Goal: Use online tool/utility: Utilize a website feature to perform a specific function

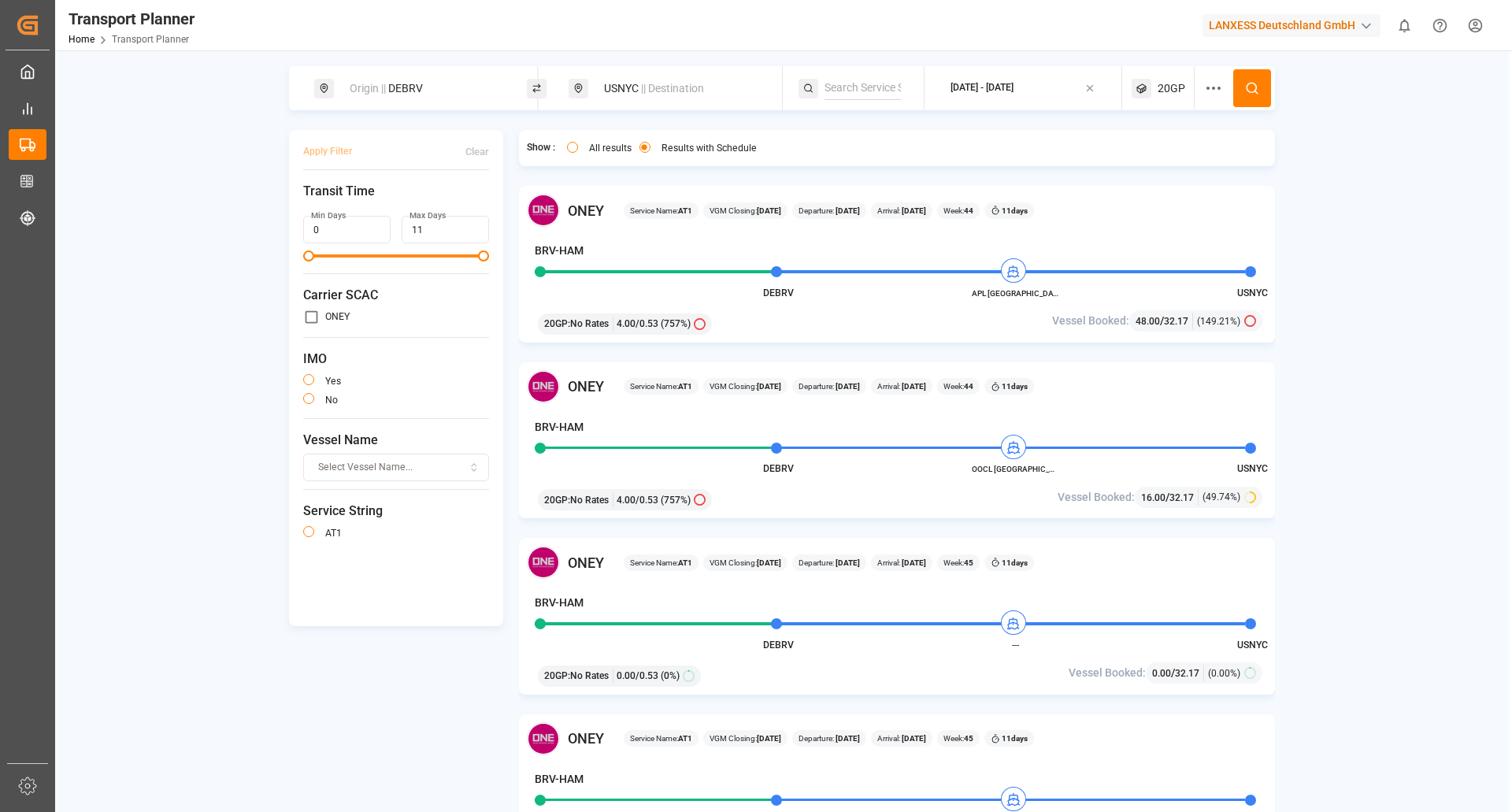
scroll to position [237, 0]
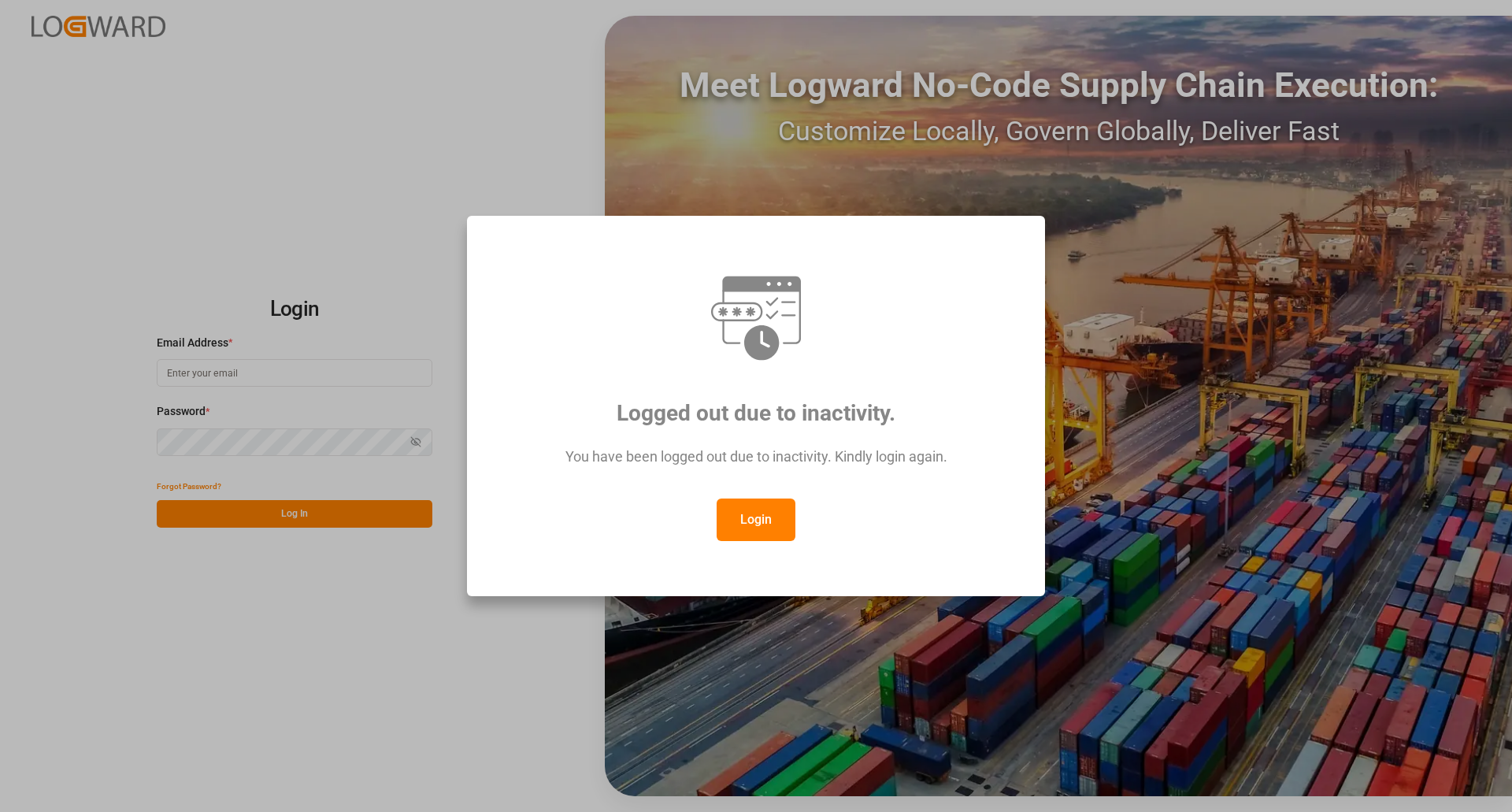
click at [753, 544] on div "Logged out due to inactivity. You have been logged out due to inactivity. Kindl…" at bounding box center [756, 406] width 551 height 354
click at [742, 511] on button "Login" at bounding box center [756, 519] width 79 height 42
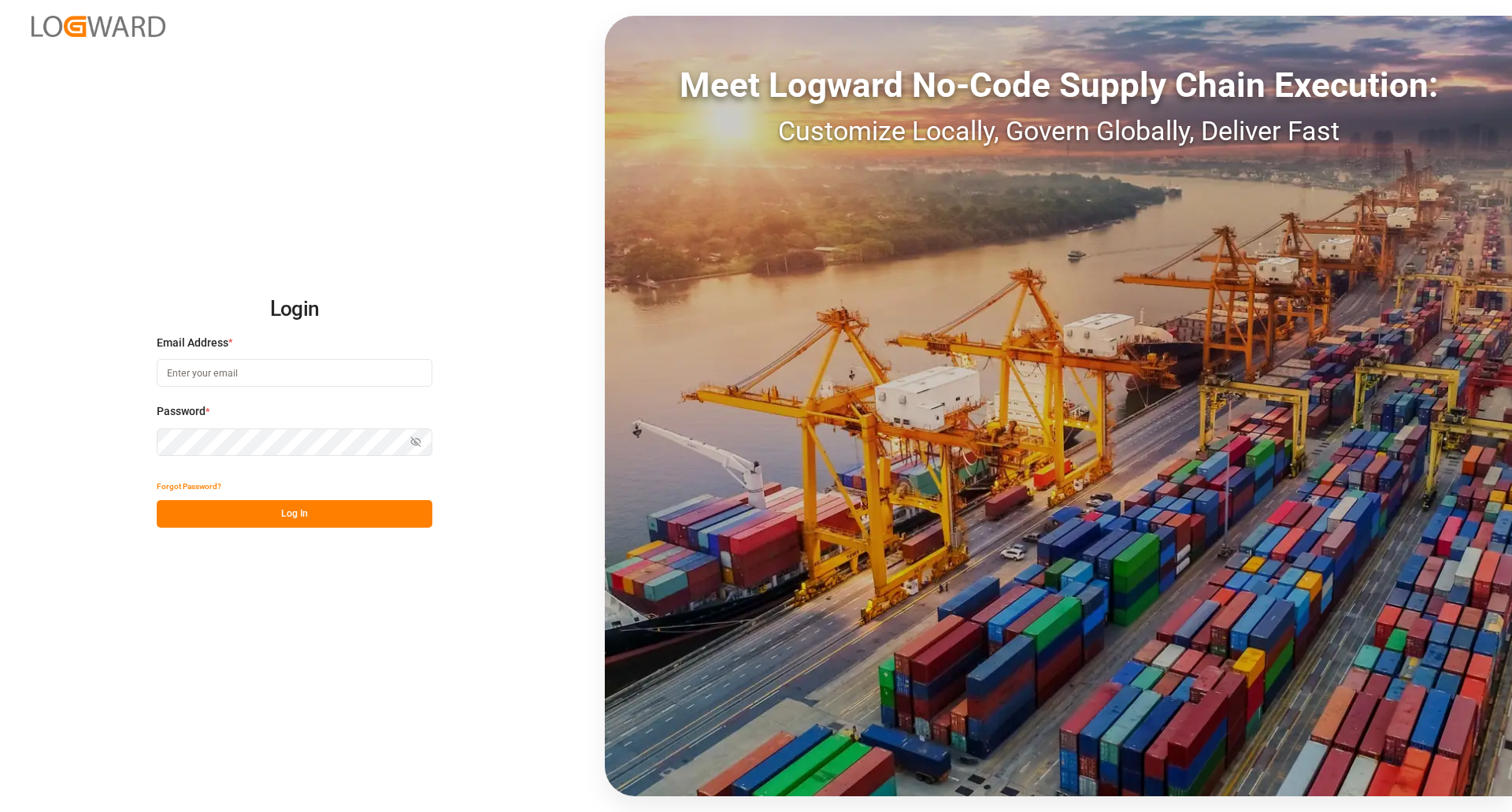
click at [291, 371] on input at bounding box center [294, 372] width 276 height 27
type input "paul.repp@lanxess.com"
click at [232, 455] on div "Password * Show password Password is required." at bounding box center [294, 437] width 276 height 70
click at [285, 513] on button "Log In" at bounding box center [294, 514] width 276 height 27
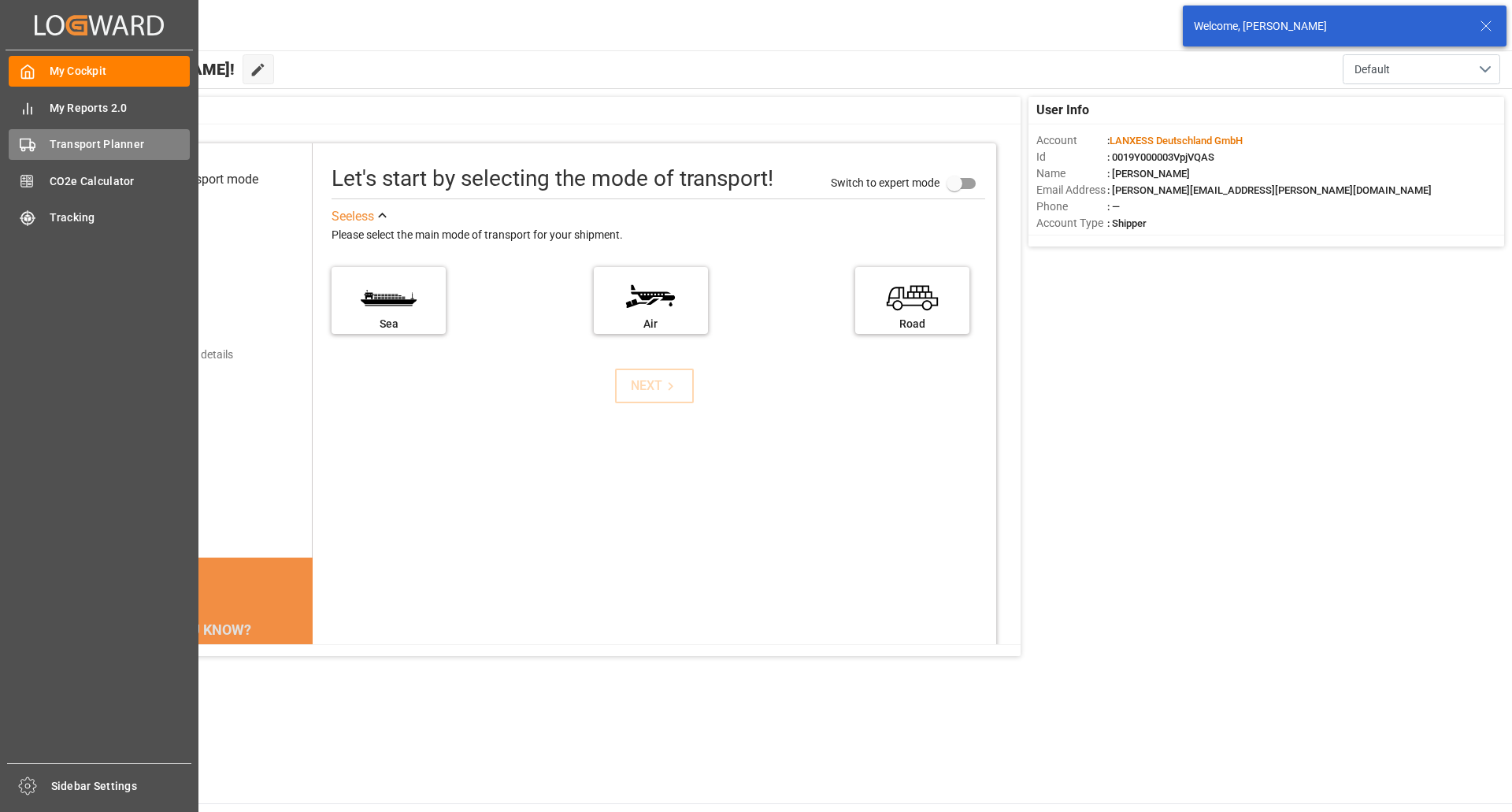
click at [87, 141] on span "Transport Planner" at bounding box center [120, 144] width 141 height 17
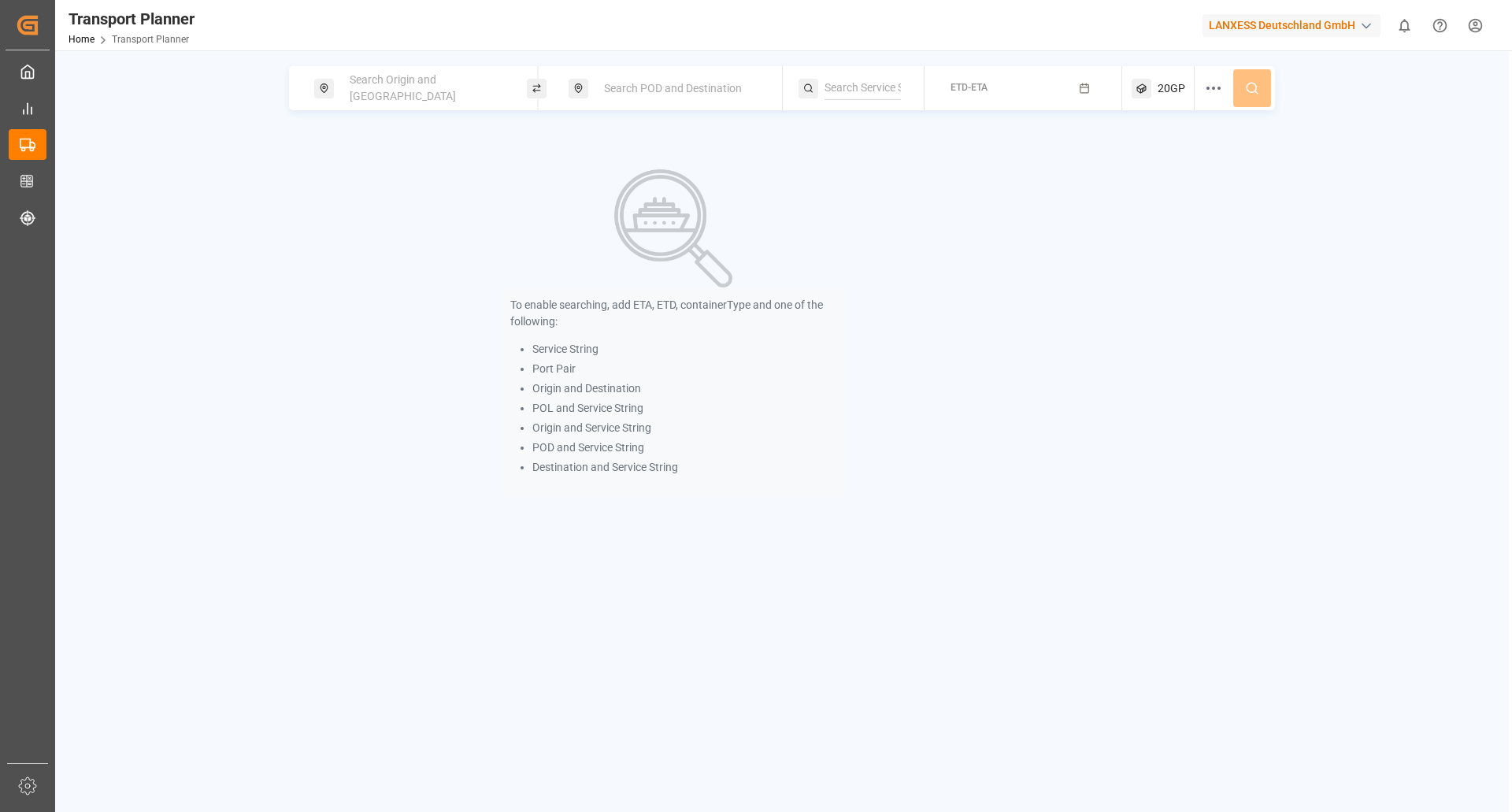
click at [439, 96] on div "Search Origin and [GEOGRAPHIC_DATA]" at bounding box center [425, 88] width 170 height 46
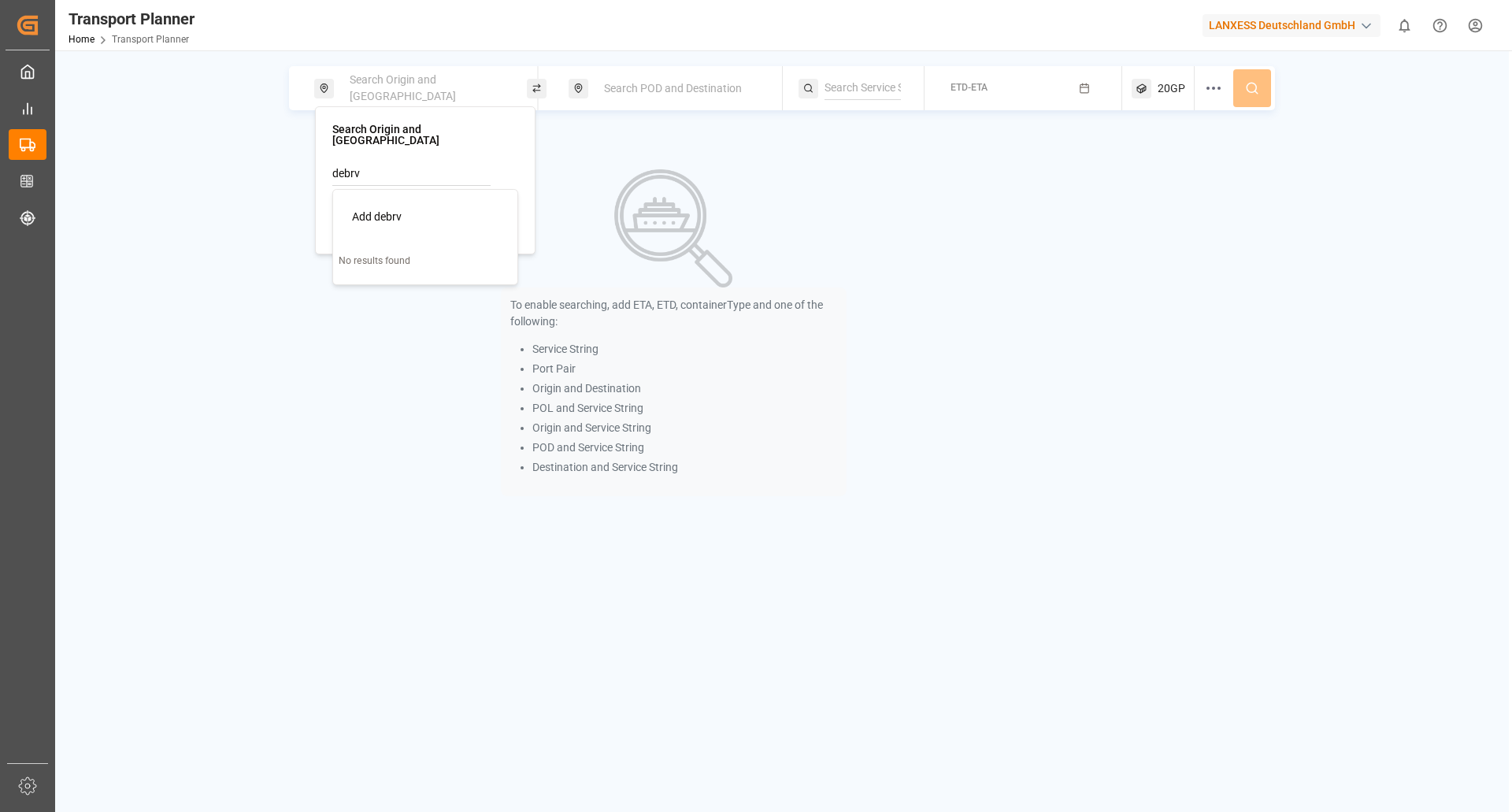
type input "debrv"
click at [316, 194] on div "Search Origin and POL debrv" at bounding box center [425, 180] width 221 height 148
click at [355, 202] on input at bounding box center [412, 214] width 158 height 24
paste input "debrv"
click at [376, 162] on input "debrv" at bounding box center [412, 174] width 158 height 24
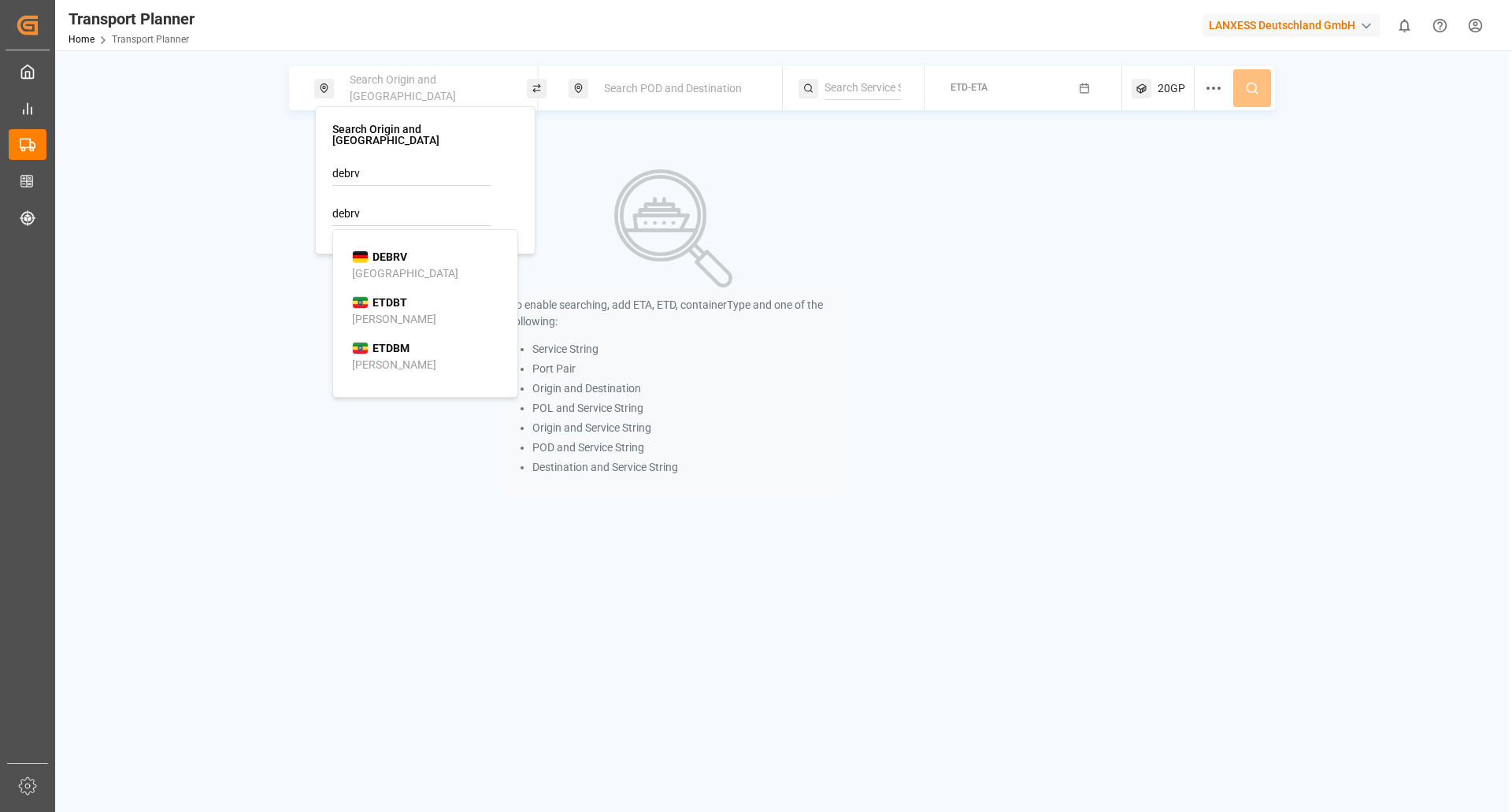
click at [376, 250] on b "DEBRV" at bounding box center [389, 257] width 34 height 13
type input "DEBRV"
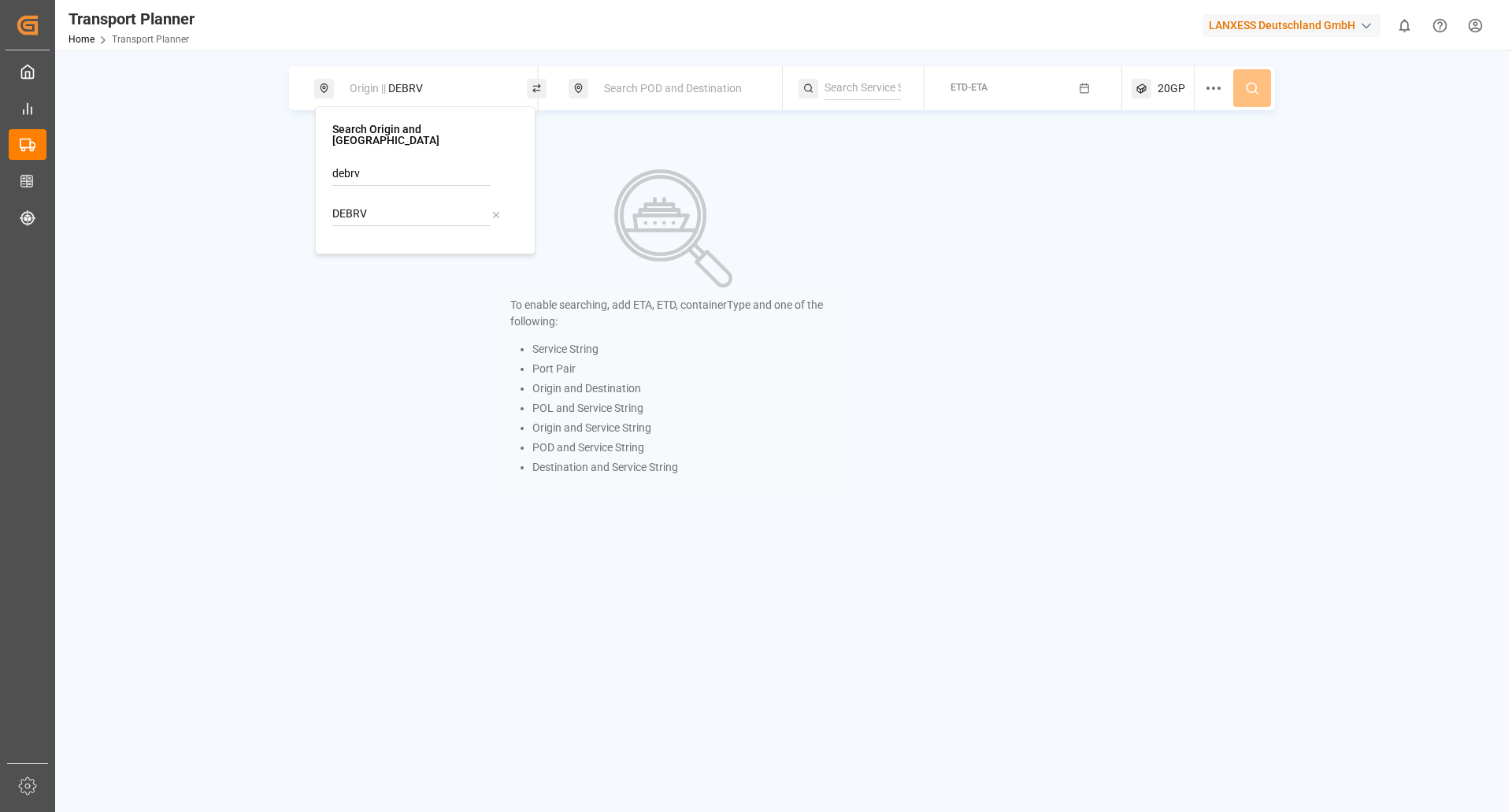
drag, startPoint x: 377, startPoint y: 169, endPoint x: 269, endPoint y: 169, distance: 108.0
click at [269, 169] on body "Created by potrace 1.15, written by Peter Selinger 2001-2017 Created by potrace…" at bounding box center [756, 406] width 1512 height 812
type input "d"
click at [612, 88] on span "Search POD and Destination" at bounding box center [673, 88] width 137 height 13
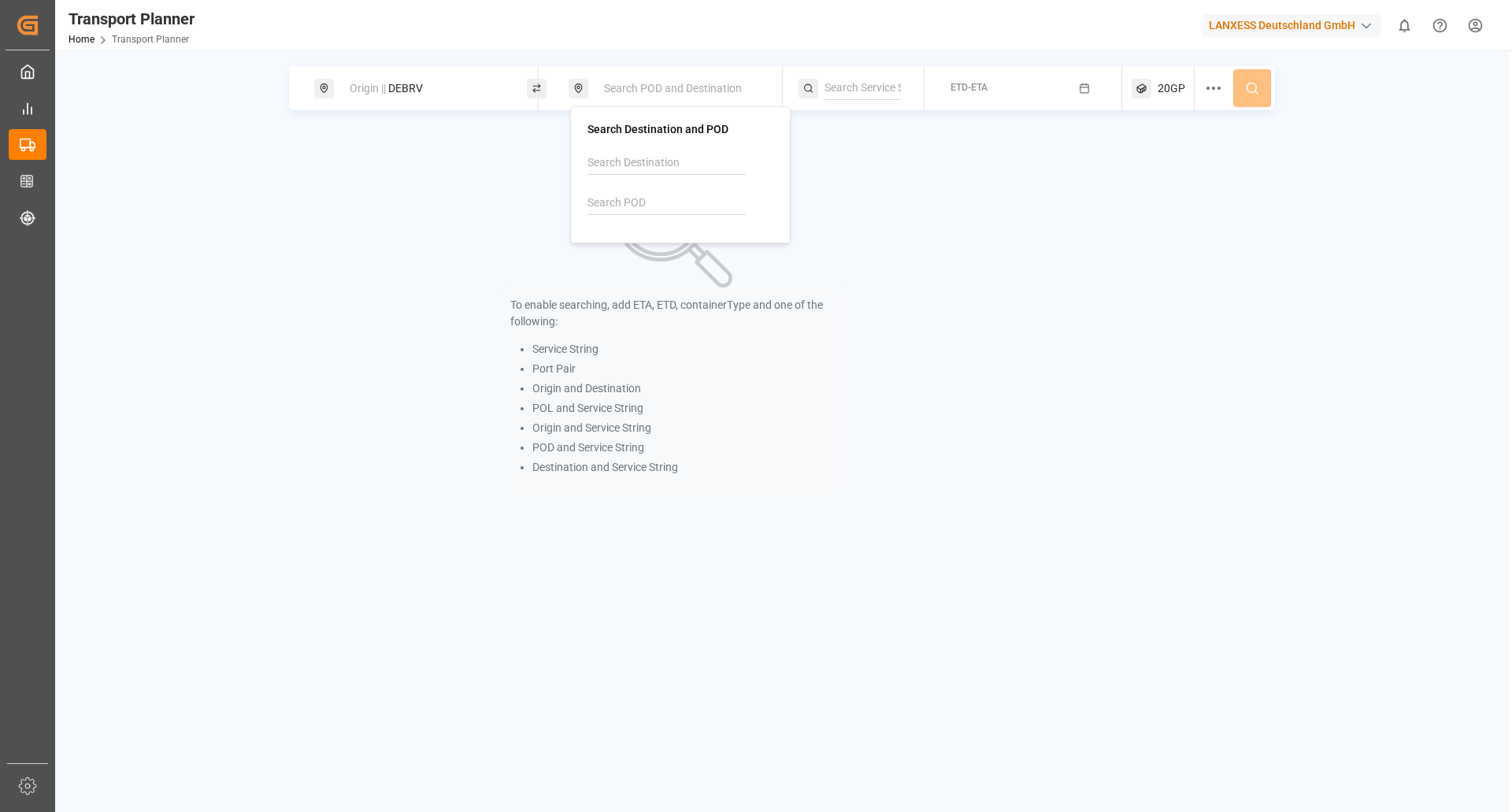
click at [607, 204] on input at bounding box center [666, 203] width 158 height 24
click at [661, 241] on b "USNYC" at bounding box center [645, 246] width 36 height 13
type input "USNYC"
click at [961, 91] on span "ETD-ETA" at bounding box center [969, 87] width 37 height 11
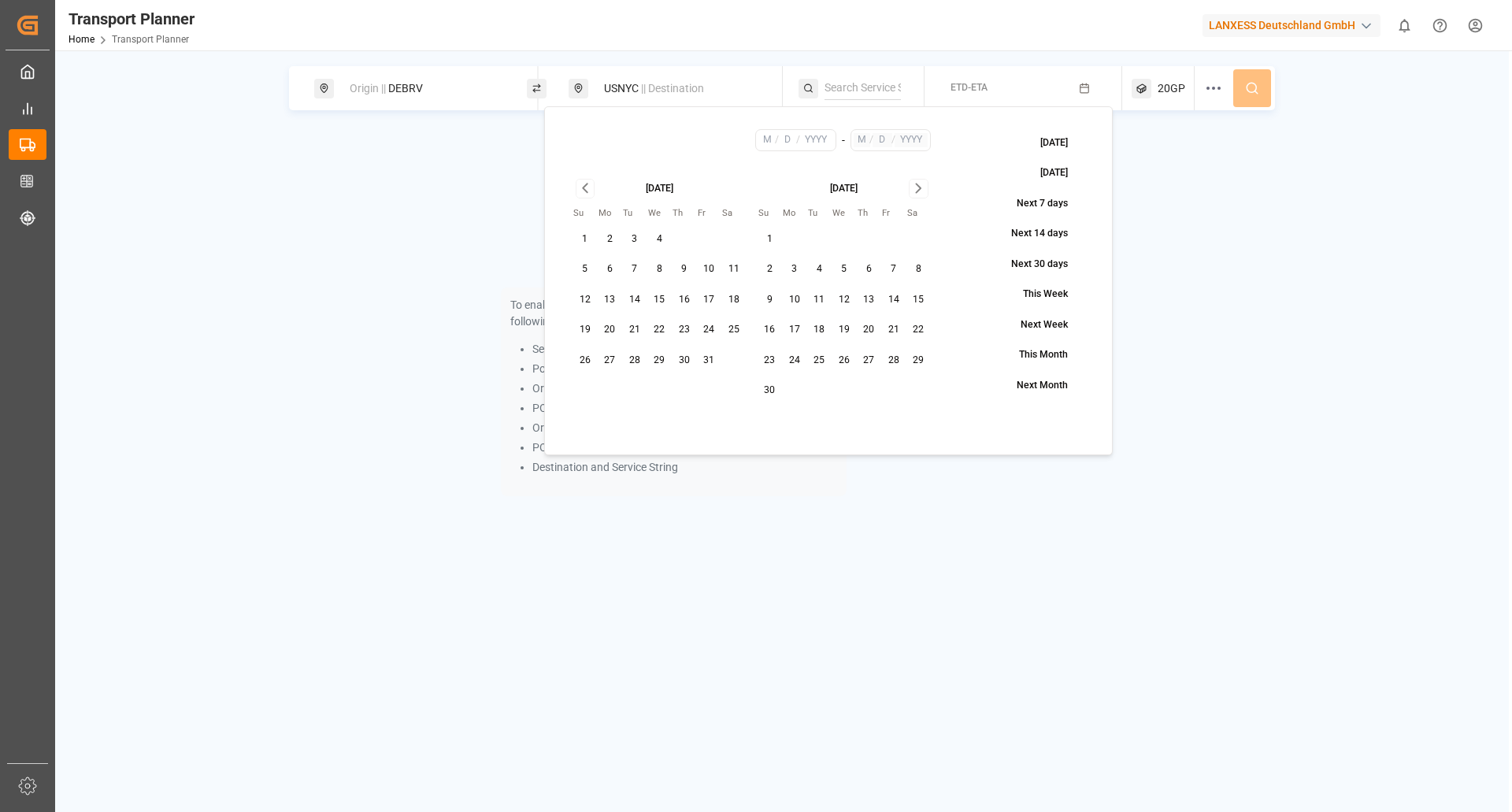
drag, startPoint x: 706, startPoint y: 351, endPoint x: 794, endPoint y: 312, distance: 96.3
click at [706, 351] on button "31" at bounding box center [710, 360] width 26 height 26
type input "10"
type input "31"
type input "2025"
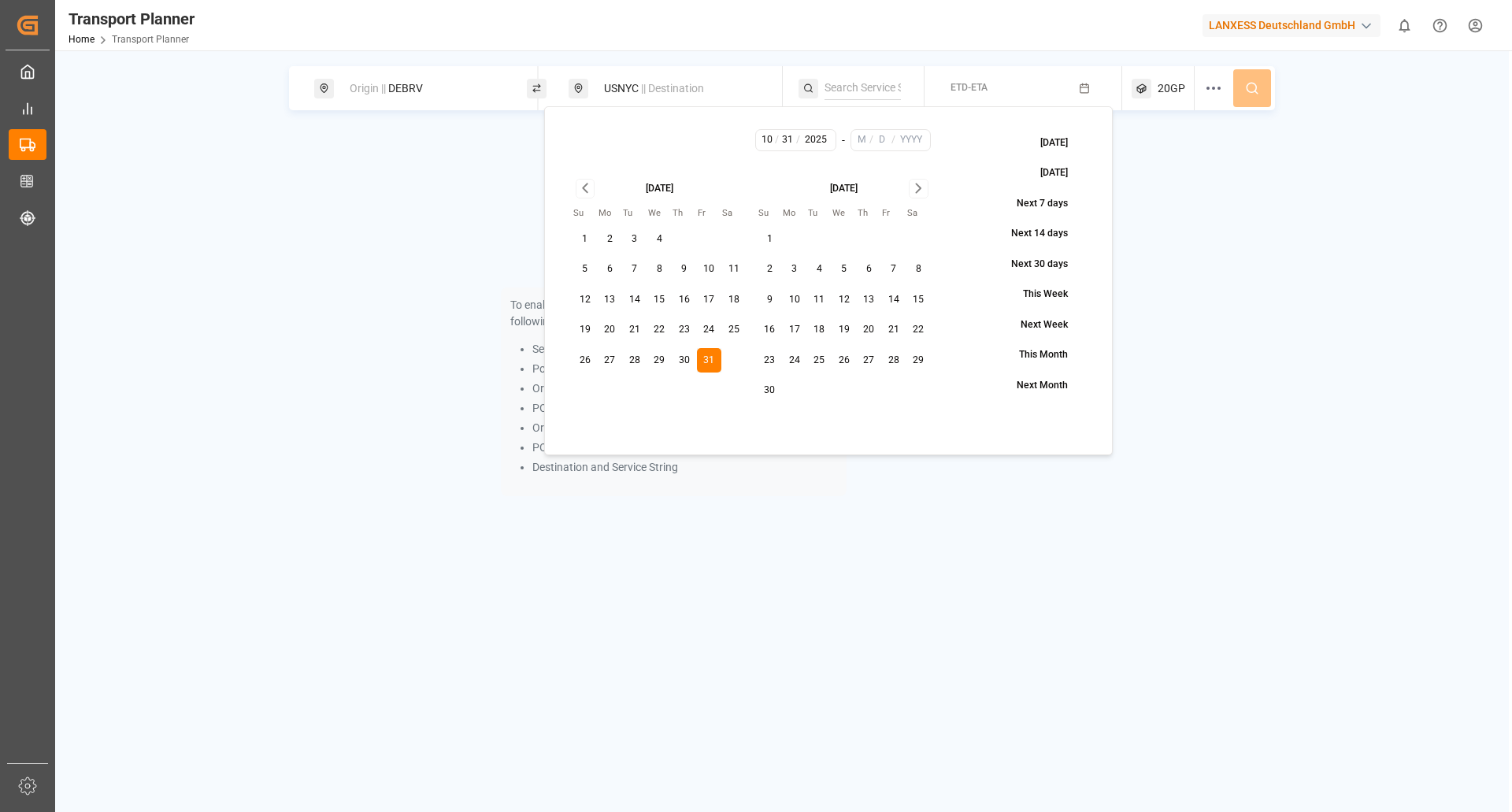
click at [913, 191] on icon "Go to next month" at bounding box center [918, 189] width 18 height 19
click at [843, 360] on button "31" at bounding box center [844, 360] width 26 height 26
type input "12"
type input "31"
type input "2025"
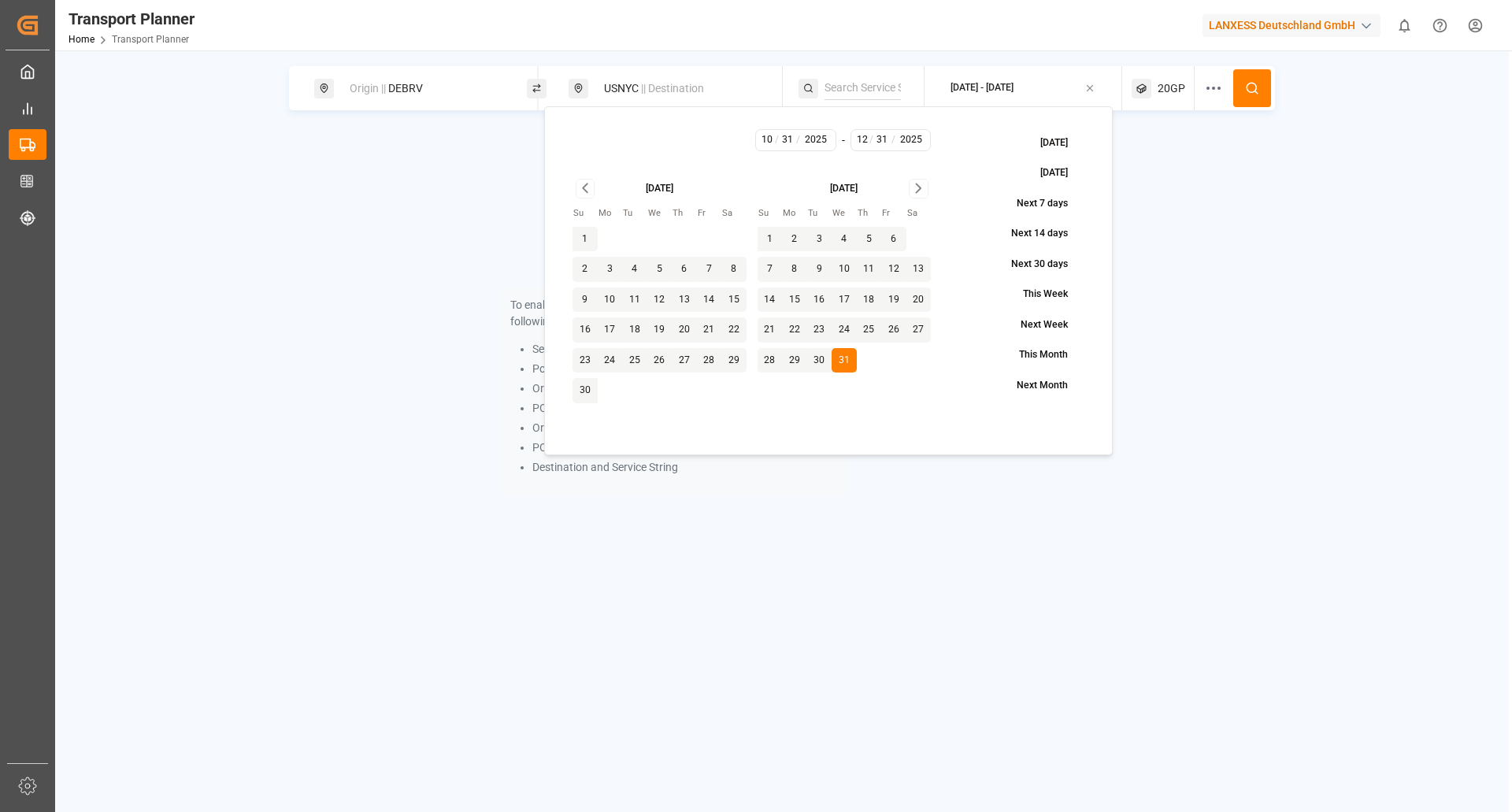
click at [1247, 88] on icon at bounding box center [1252, 88] width 14 height 14
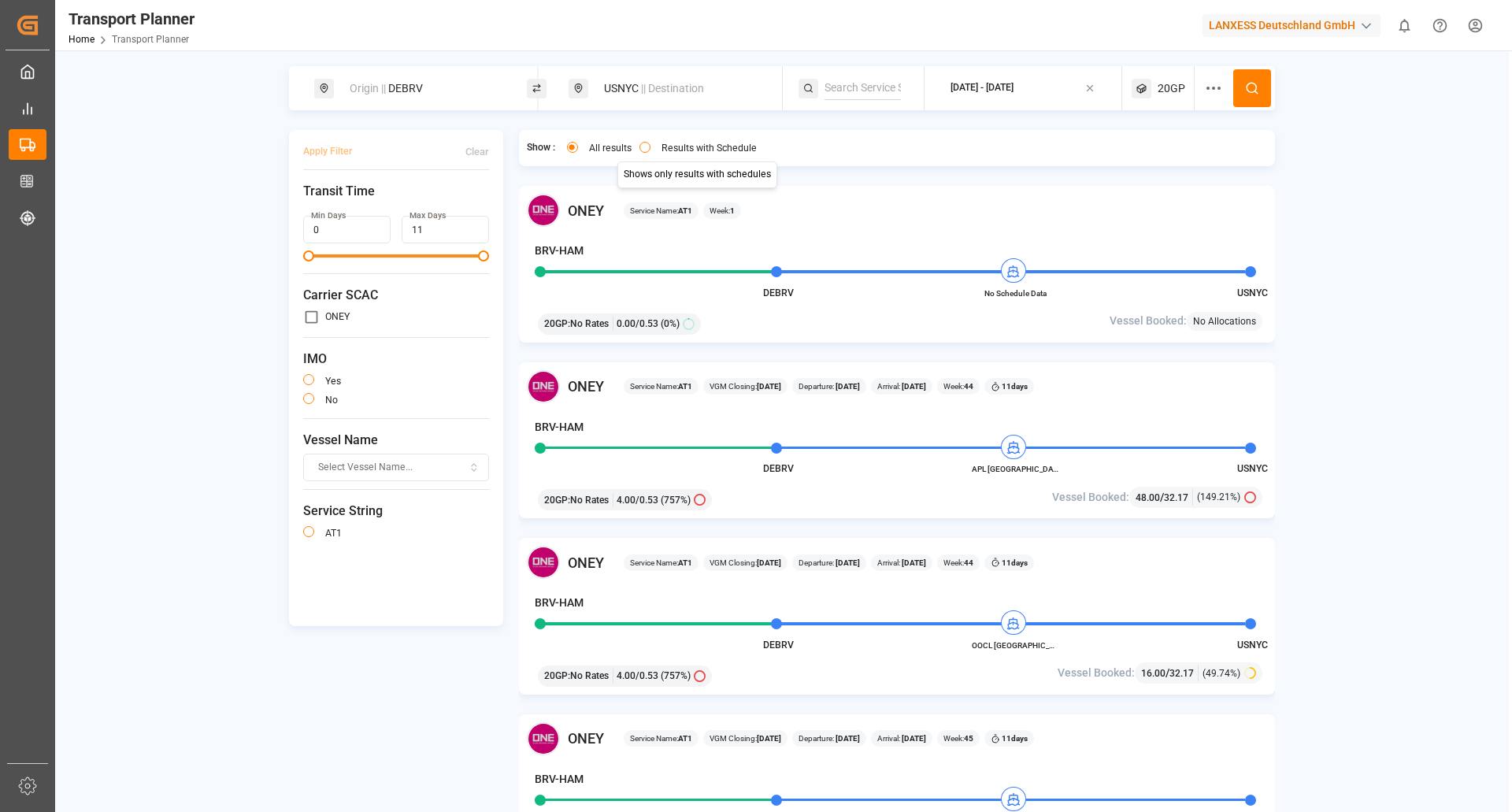
click at [689, 143] on label "Results with Schedule" at bounding box center [709, 148] width 95 height 10
click at [651, 142] on button "Results with Schedule" at bounding box center [645, 147] width 11 height 11
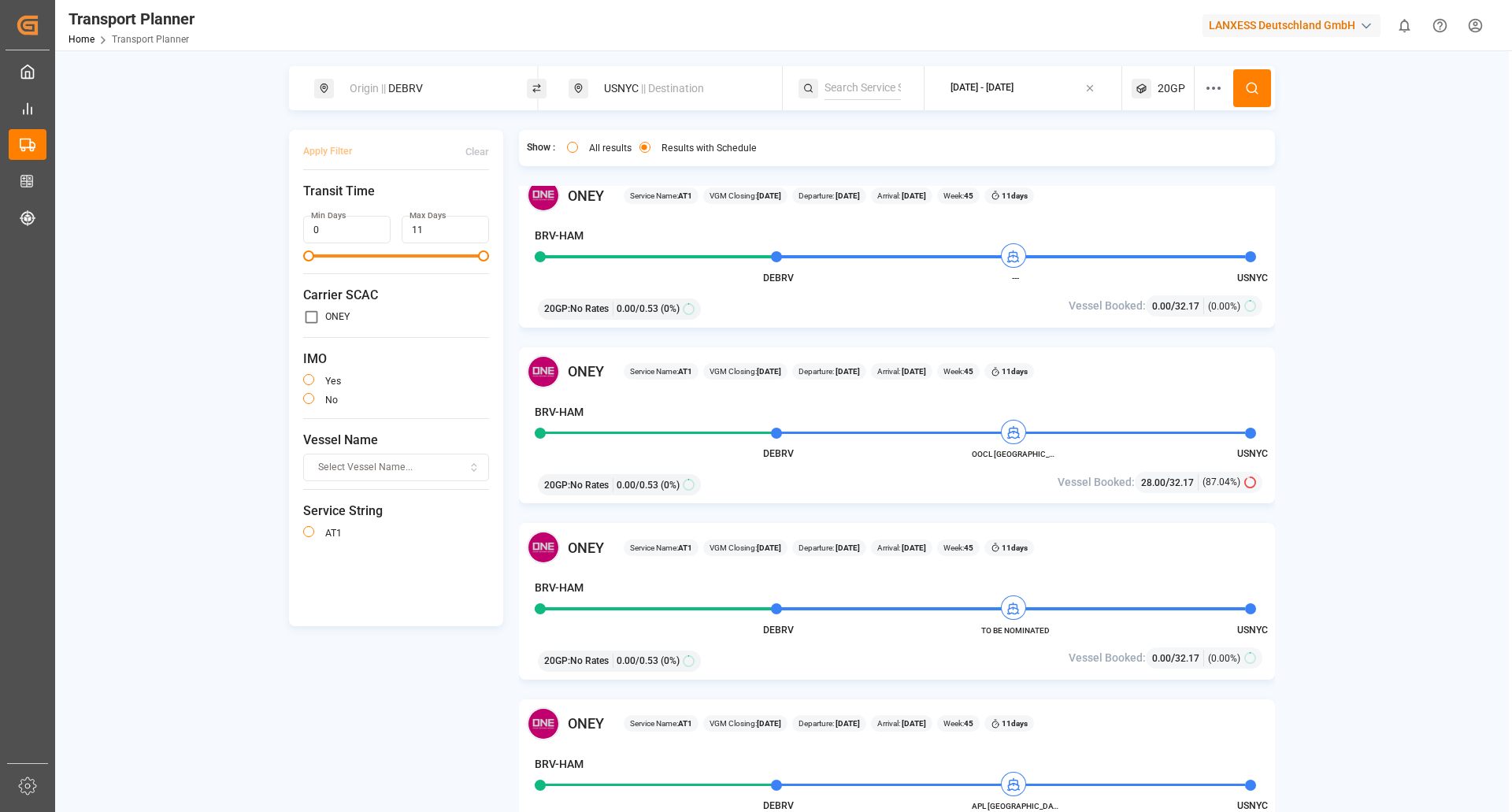
scroll to position [394, 0]
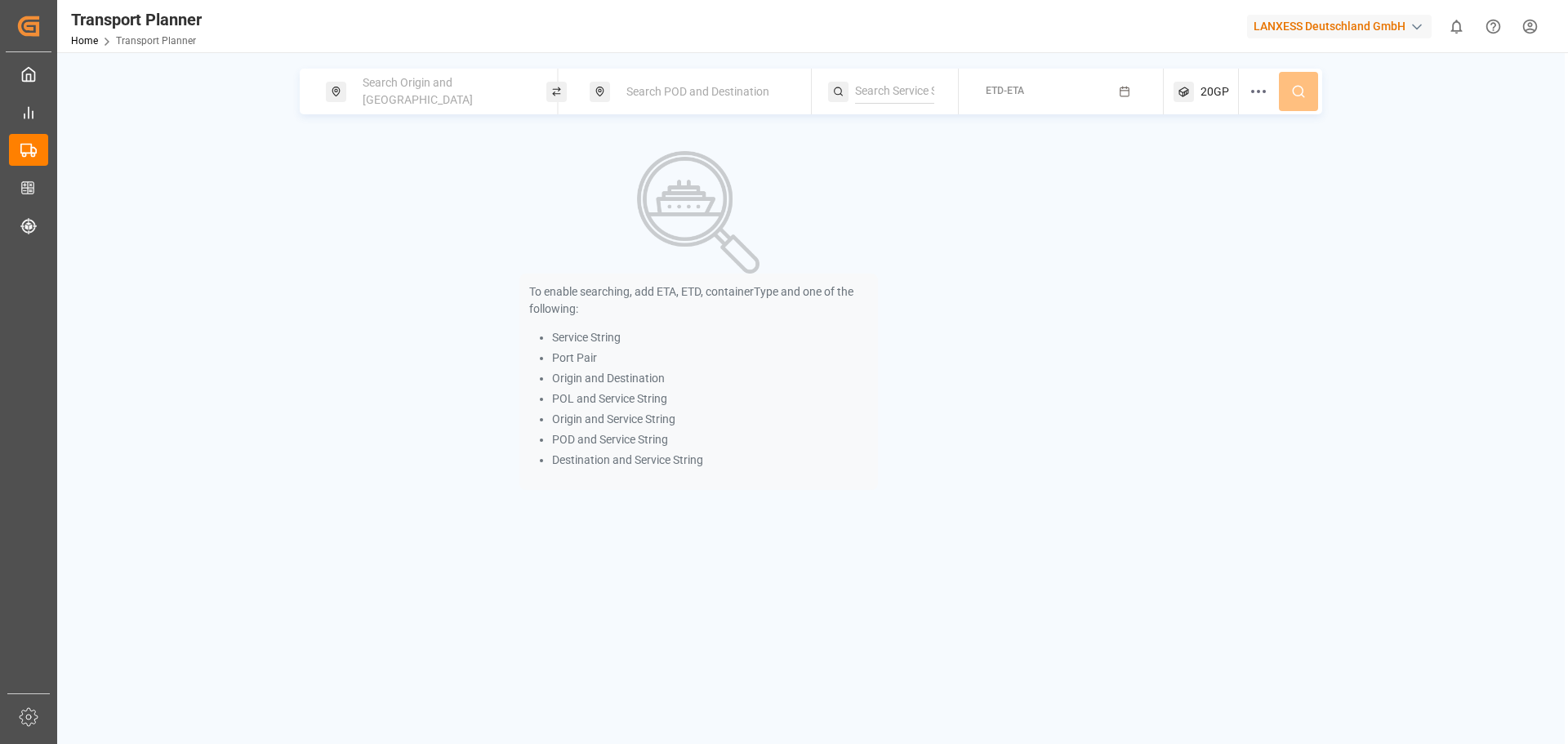
click at [448, 86] on span "Search Origin and [GEOGRAPHIC_DATA]" at bounding box center [417, 91] width 110 height 30
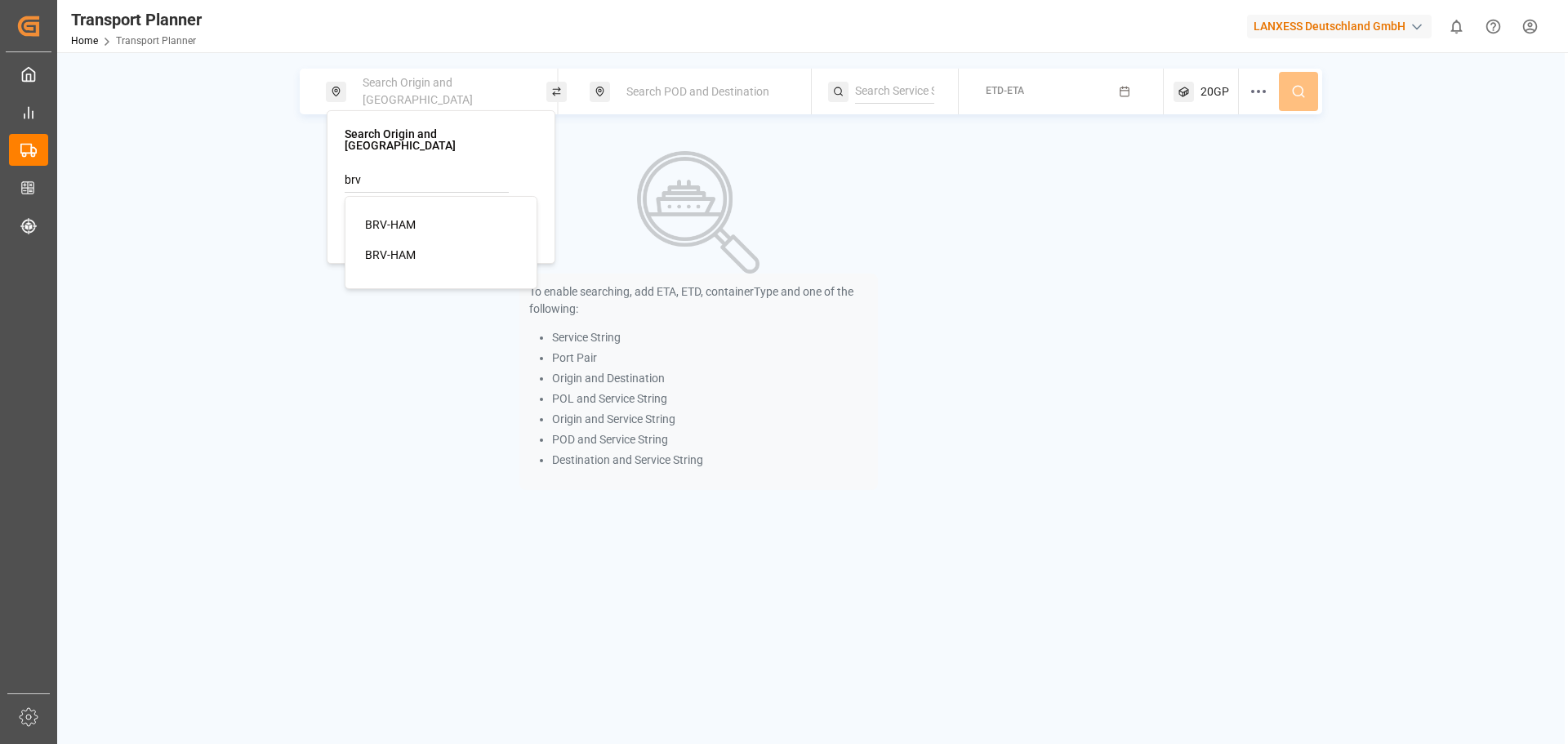
click at [424, 216] on div "BRV-HAM" at bounding box center [443, 225] width 158 height 17
type input "BRV-HAM"
click at [637, 95] on span "Search POD and Destination" at bounding box center [698, 91] width 143 height 13
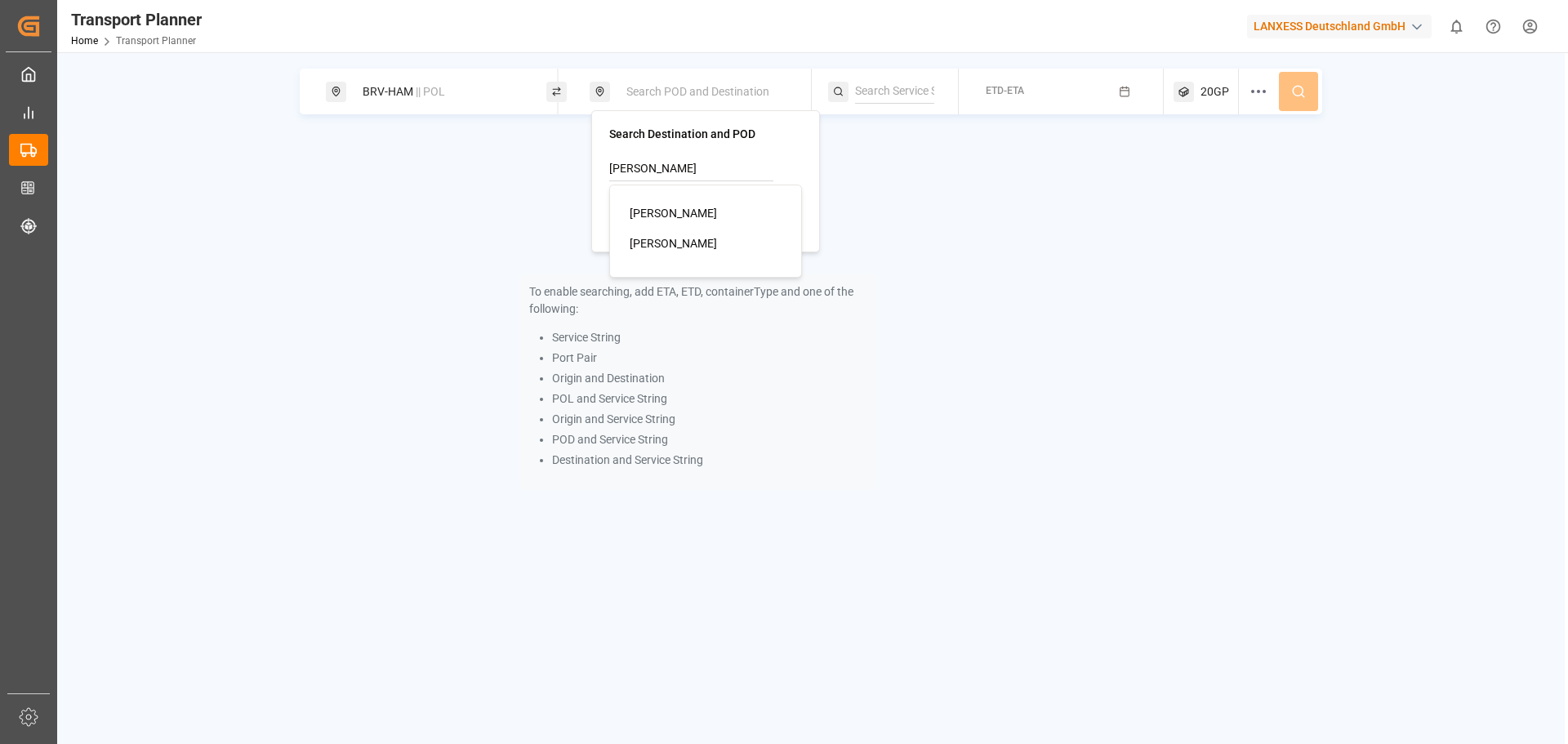
click at [695, 219] on div "[PERSON_NAME]" at bounding box center [709, 213] width 158 height 17
type input "[PERSON_NAME]"
click at [1006, 99] on div "ETD-ETA" at bounding box center [1004, 92] width 38 height 21
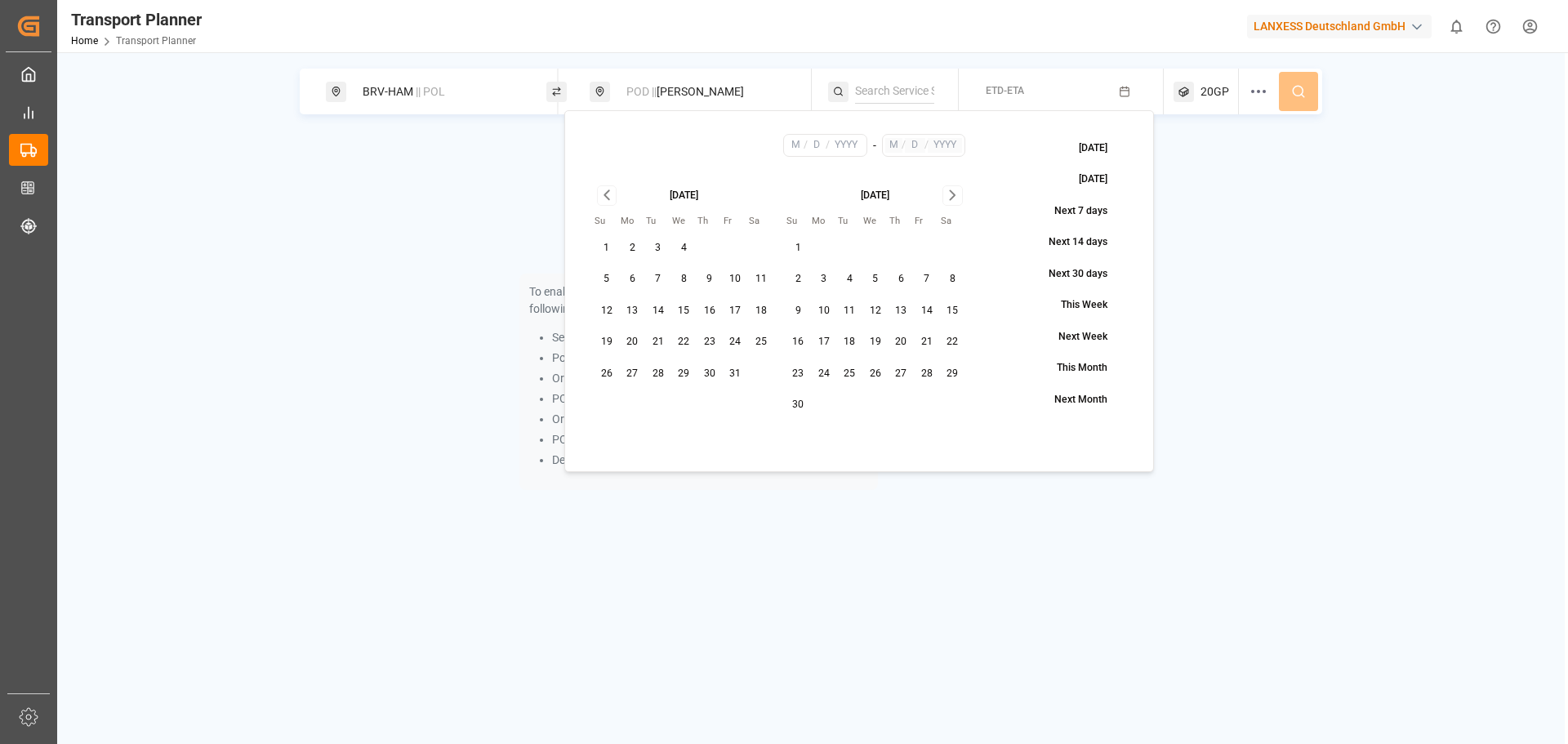
click at [708, 339] on button "23" at bounding box center [709, 342] width 27 height 27
type input "10"
type input "23"
type input "2025"
click at [955, 198] on icon "Go to next month" at bounding box center [952, 196] width 19 height 20
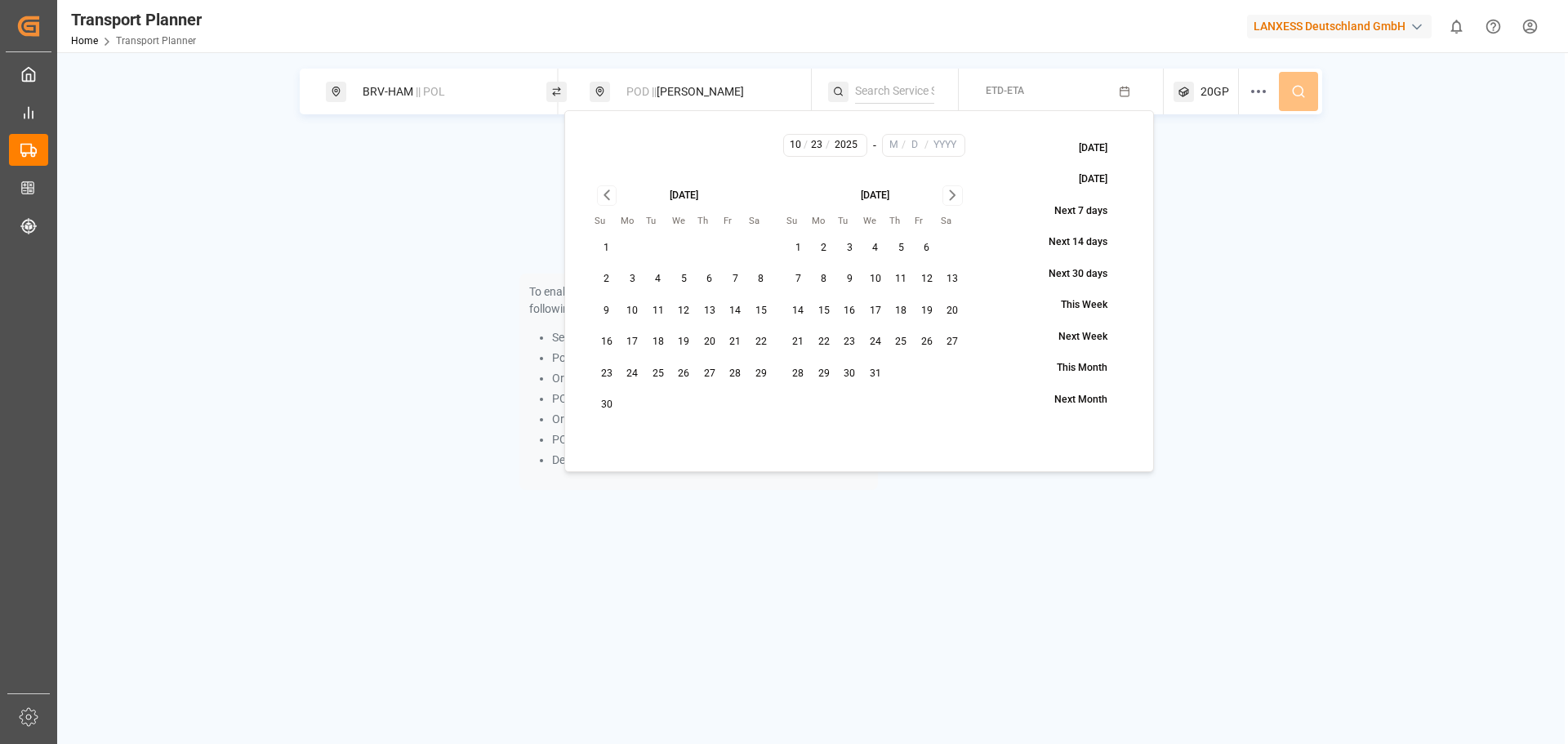
drag, startPoint x: 875, startPoint y: 374, endPoint x: 1169, endPoint y: 214, distance: 334.7
click at [878, 374] on button "31" at bounding box center [875, 374] width 27 height 27
type input "12"
type input "31"
type input "2025"
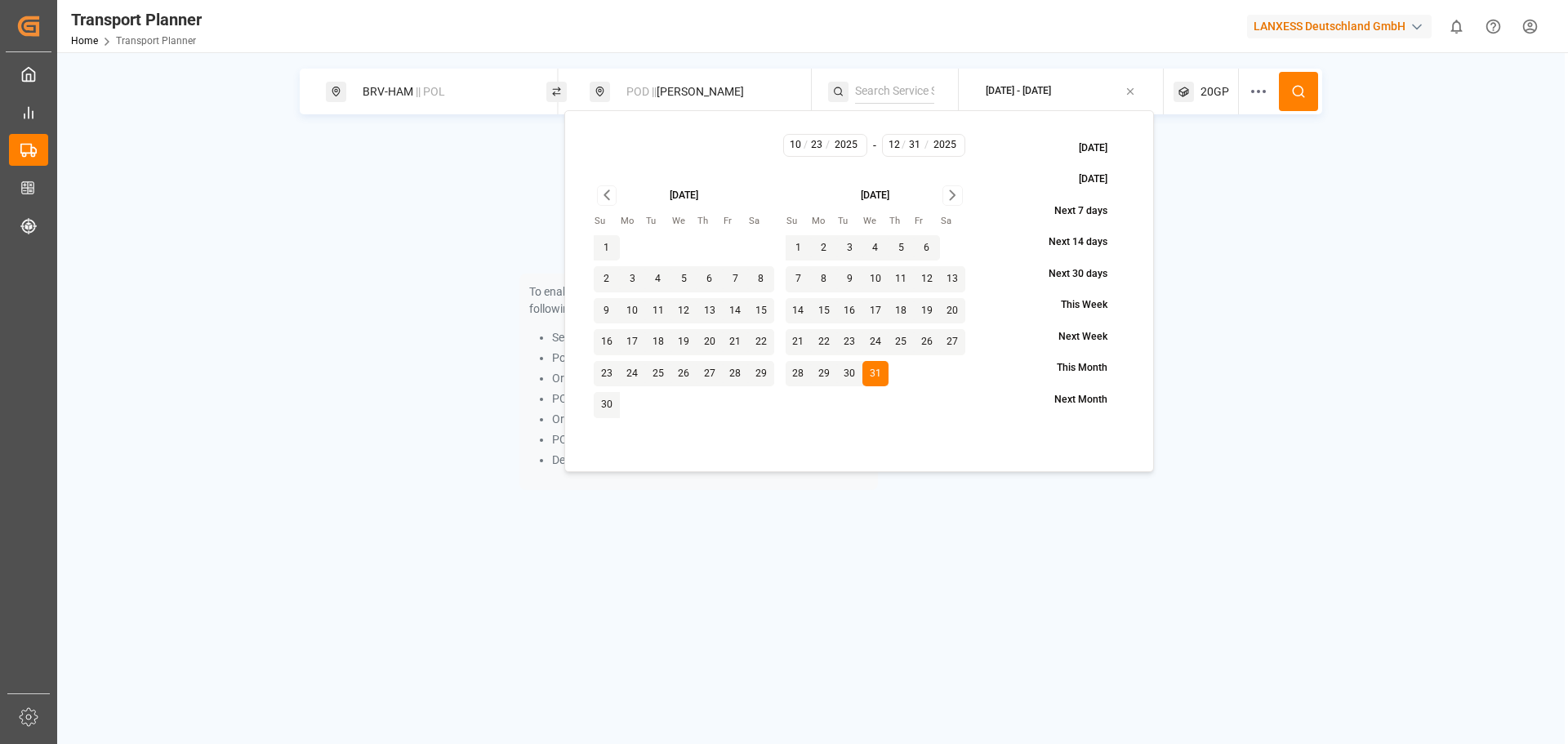
click at [1204, 98] on span "20GP" at bounding box center [1214, 91] width 28 height 17
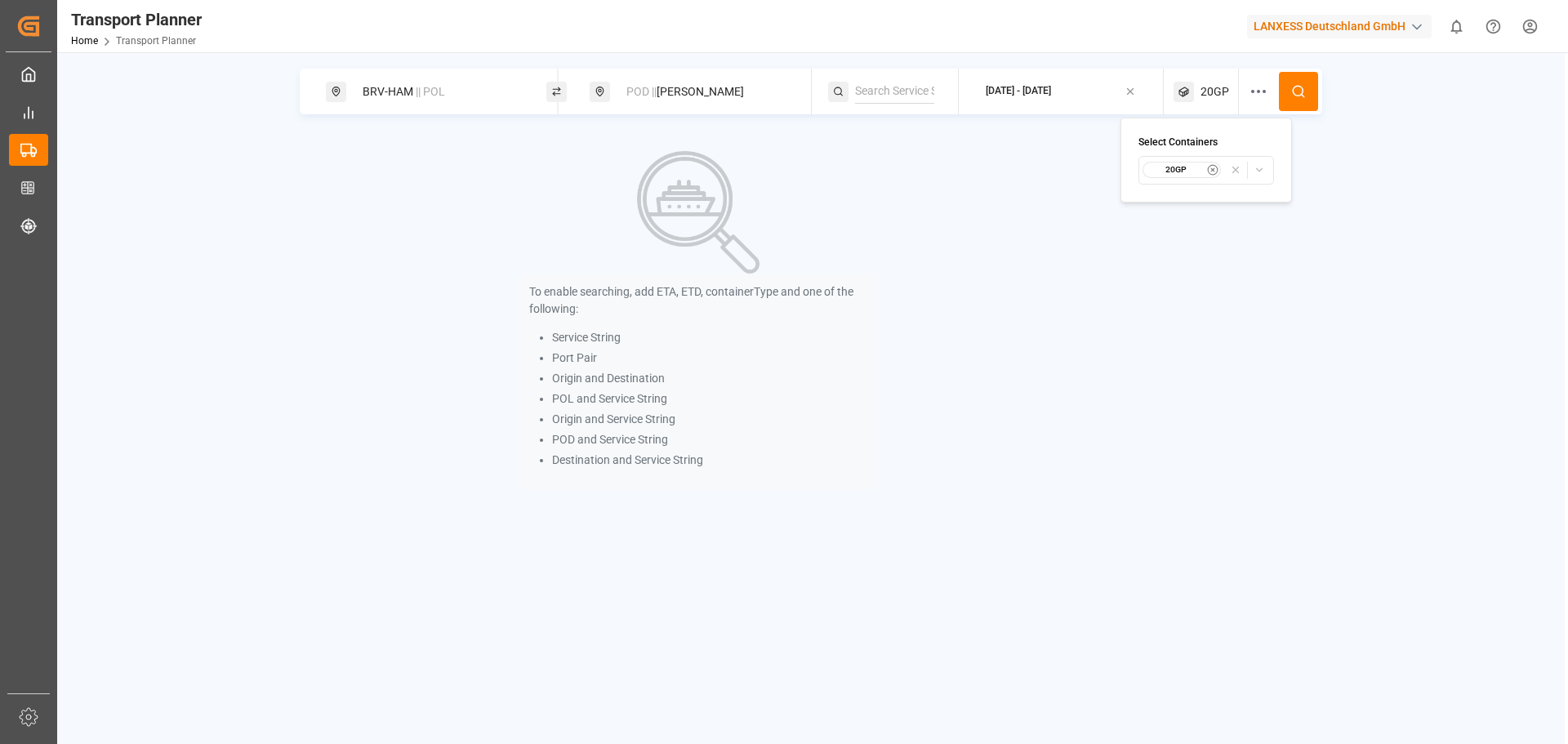
click at [1213, 169] on icon "button" at bounding box center [1212, 170] width 12 height 12
click at [1200, 170] on span "Select Container Type..." at bounding box center [1191, 170] width 106 height 15
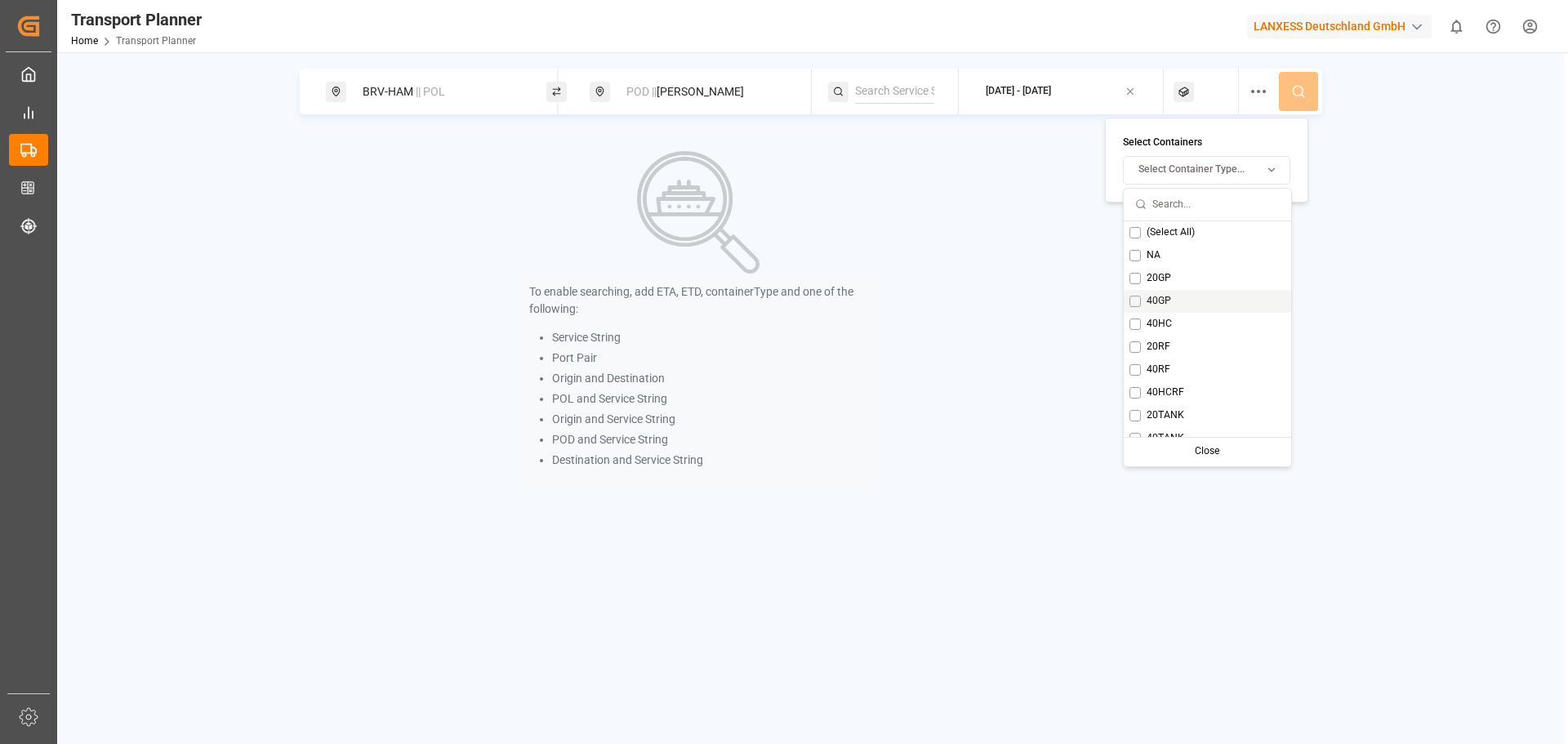
click at [1176, 301] on div "40GP" at bounding box center [1207, 302] width 167 height 23
click at [1169, 305] on span "40GP" at bounding box center [1174, 302] width 25 height 15
click at [1164, 320] on span "40HC" at bounding box center [1159, 324] width 26 height 15
drag, startPoint x: 1236, startPoint y: 452, endPoint x: 1246, endPoint y: 423, distance: 30.7
click at [1237, 451] on div "Close" at bounding box center [1264, 452] width 81 height 23
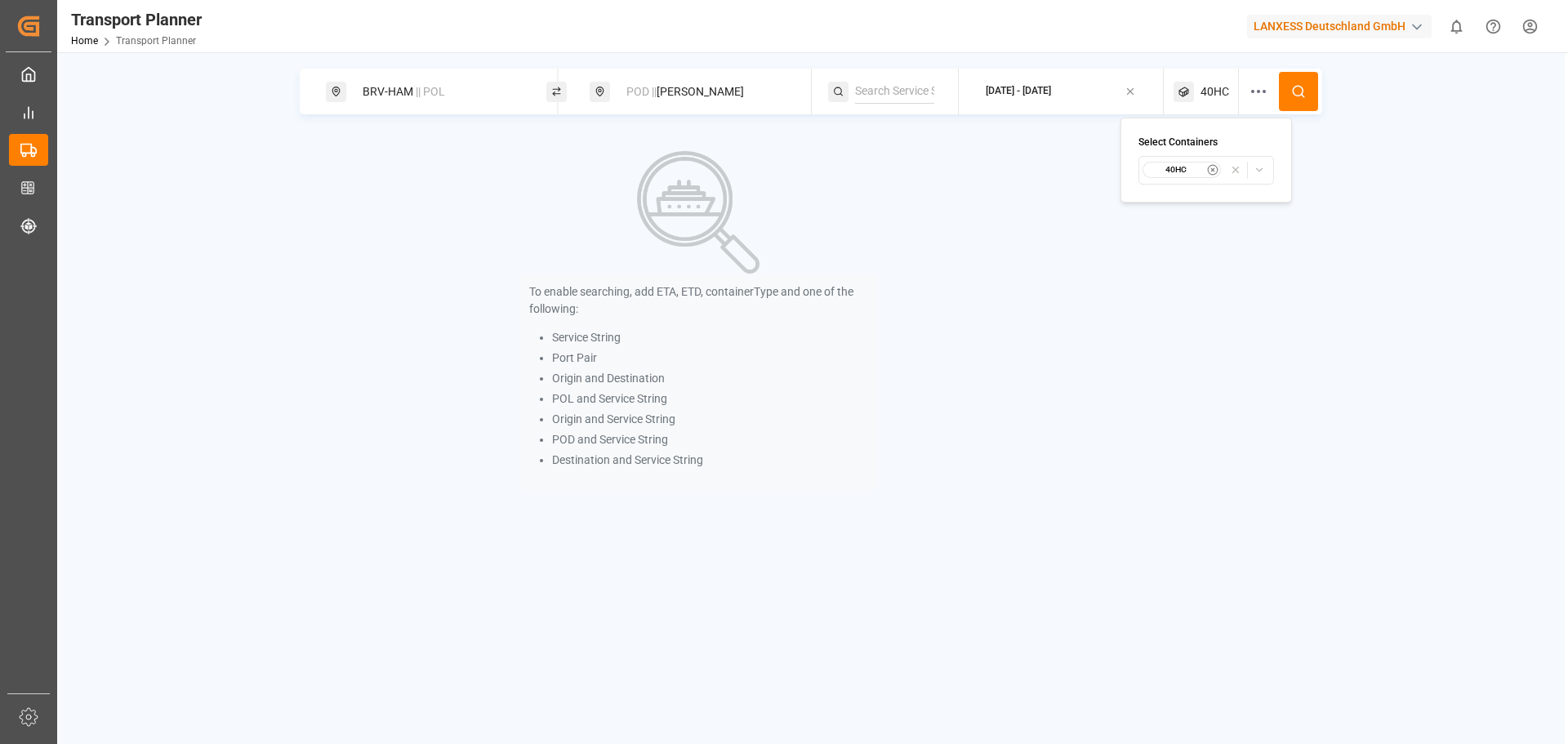
click at [1290, 89] on button at bounding box center [1298, 91] width 39 height 39
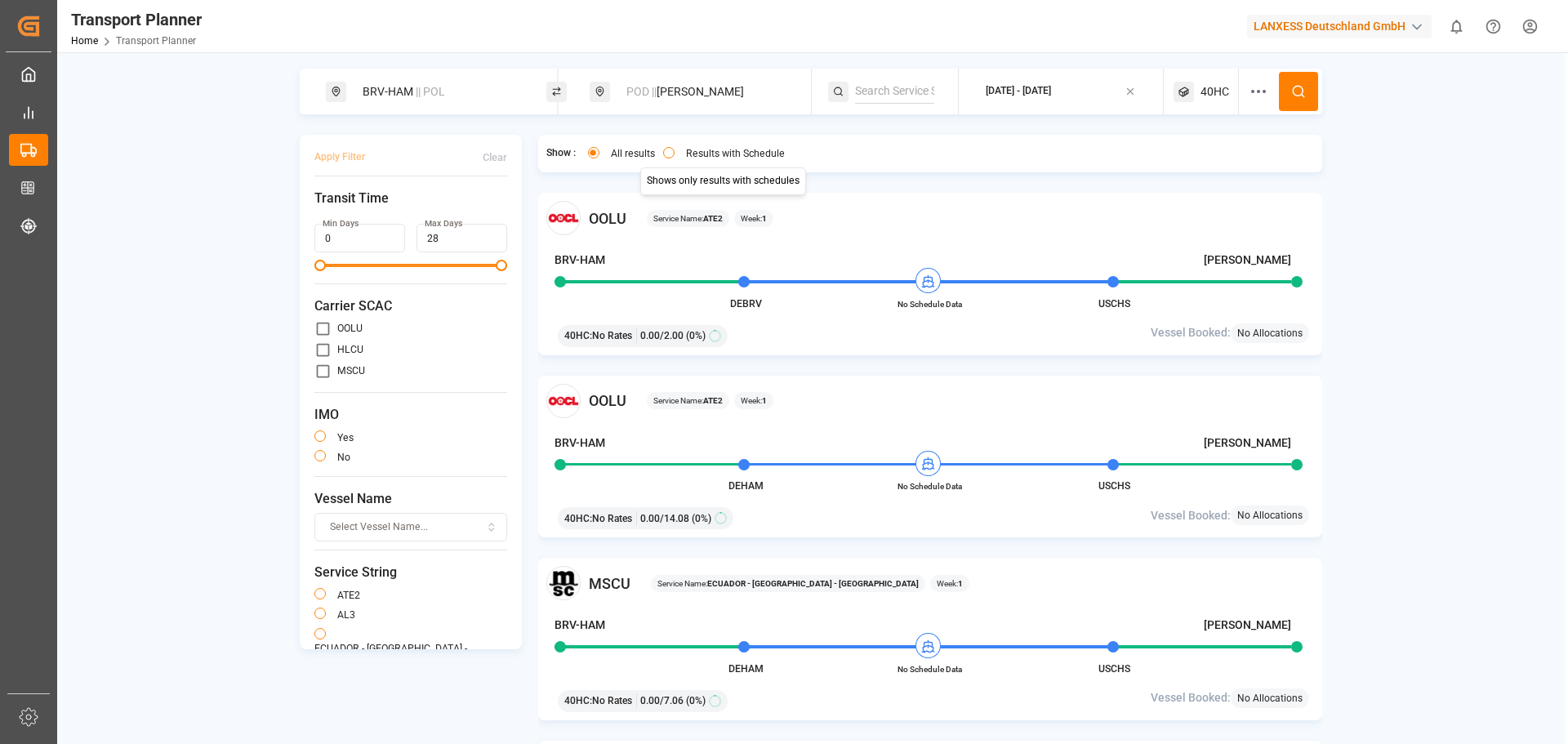
click at [692, 152] on label "Results with Schedule" at bounding box center [735, 153] width 99 height 10
click at [675, 152] on button "Results with Schedule" at bounding box center [669, 152] width 12 height 12
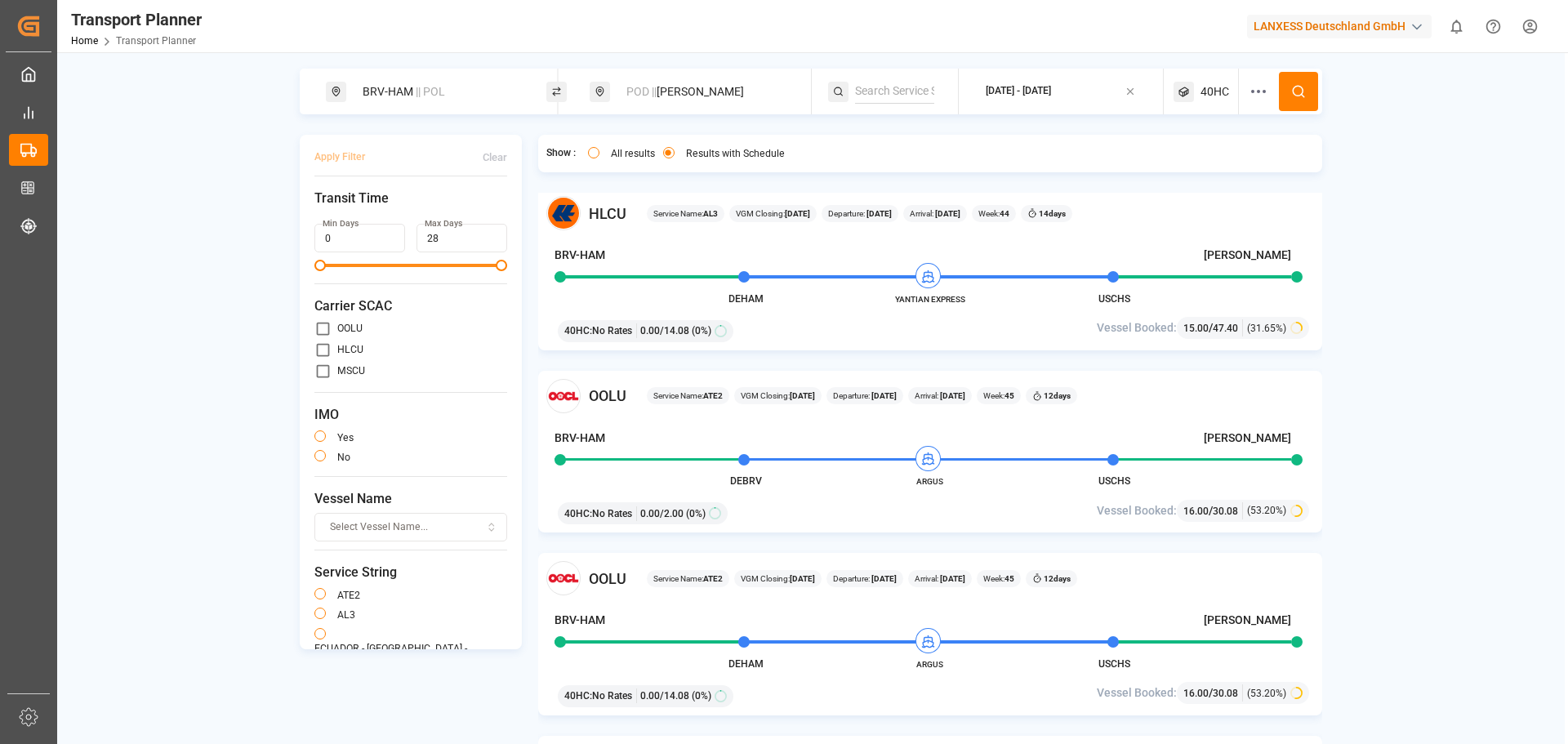
scroll to position [653, 0]
